Goal: Navigation & Orientation: Go to known website

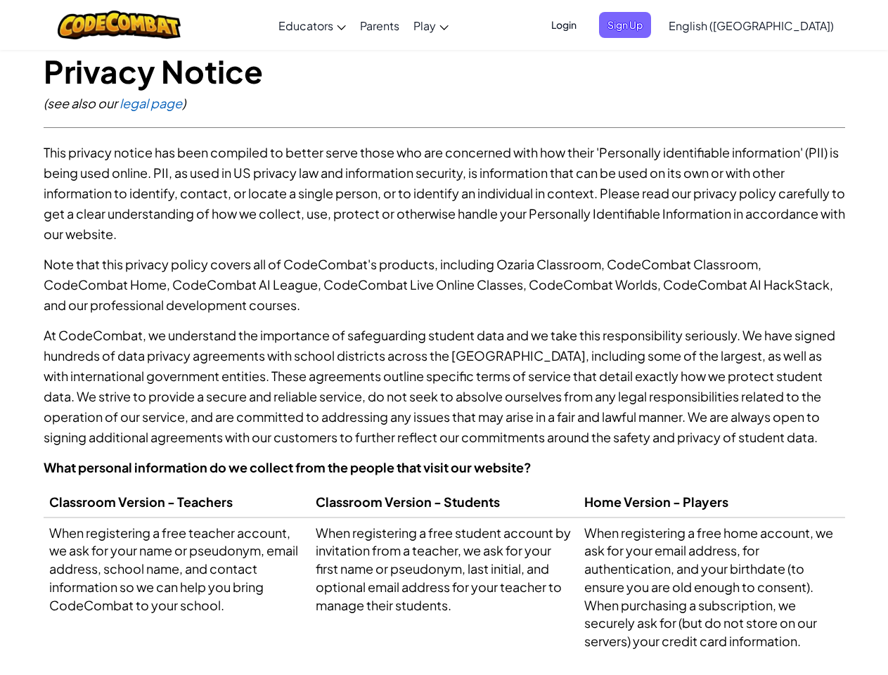
click at [444, 338] on p "At CodeCombat, we understand the importance of safeguarding student data and we…" at bounding box center [445, 386] width 802 height 122
click at [585, 25] on span "Login" at bounding box center [564, 25] width 42 height 26
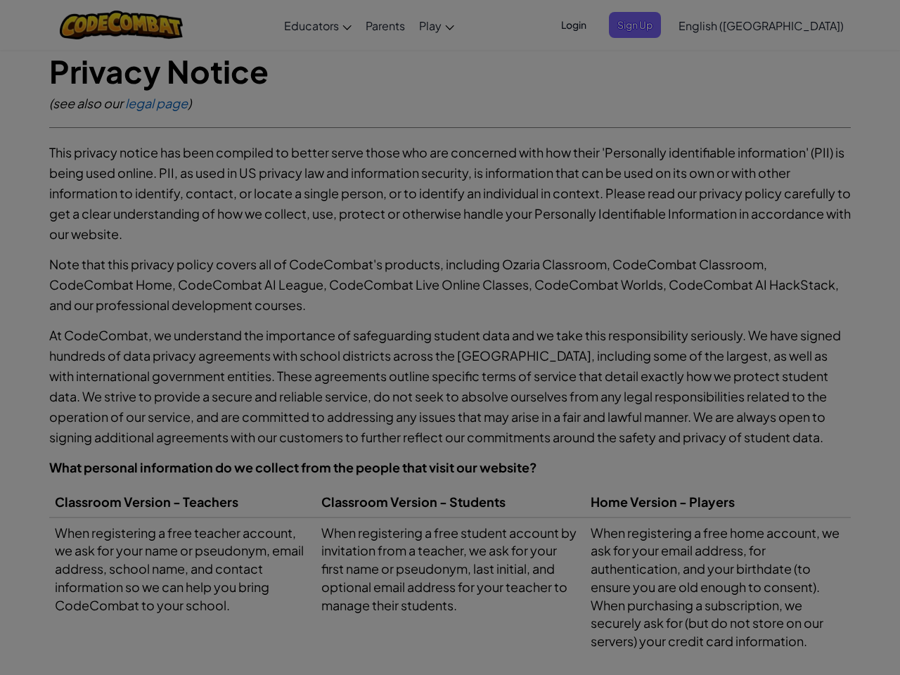
click at [648, 25] on div at bounding box center [450, 337] width 900 height 675
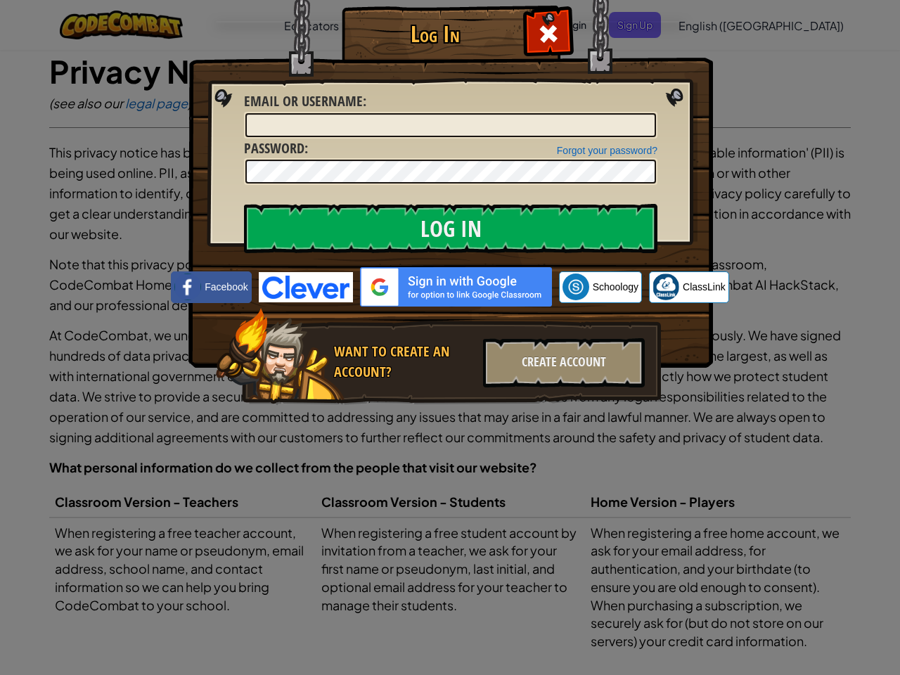
click at [711, 25] on div "Log In Unknown Error Email or Username : Forgot your password? Password : Log I…" at bounding box center [450, 337] width 900 height 675
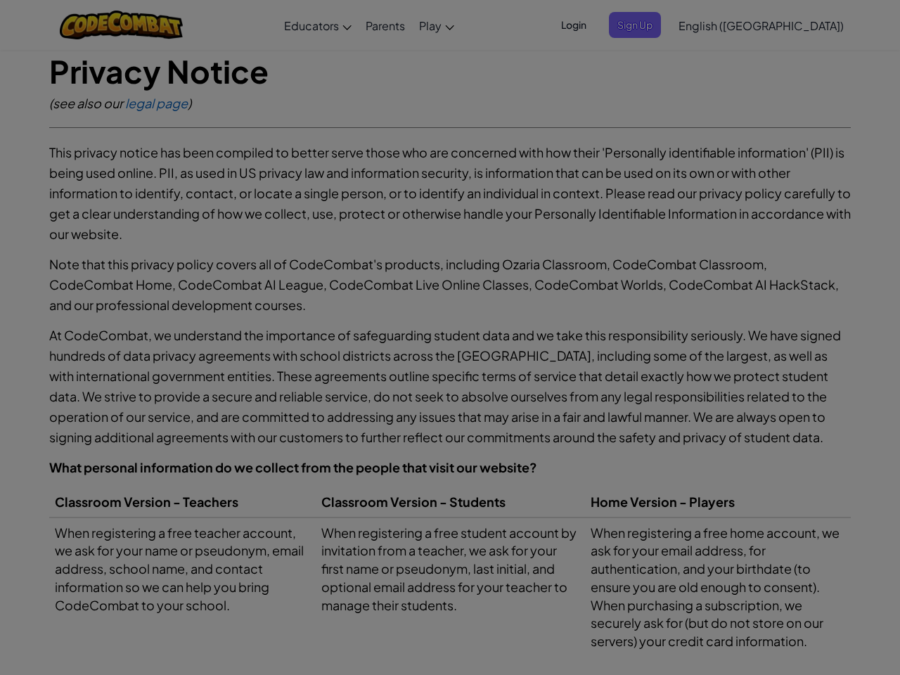
click at [786, 25] on div at bounding box center [450, 337] width 900 height 675
